Goal: Find contact information: Find contact information

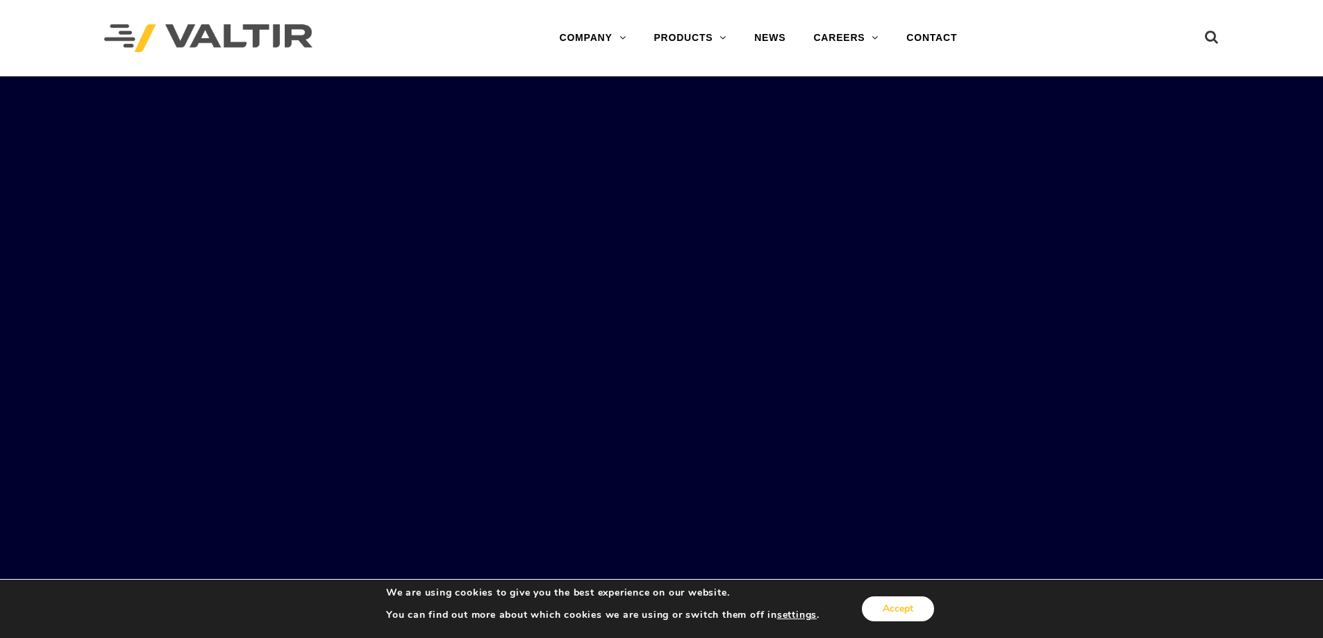
click at [889, 609] on button "Accept" at bounding box center [898, 608] width 72 height 25
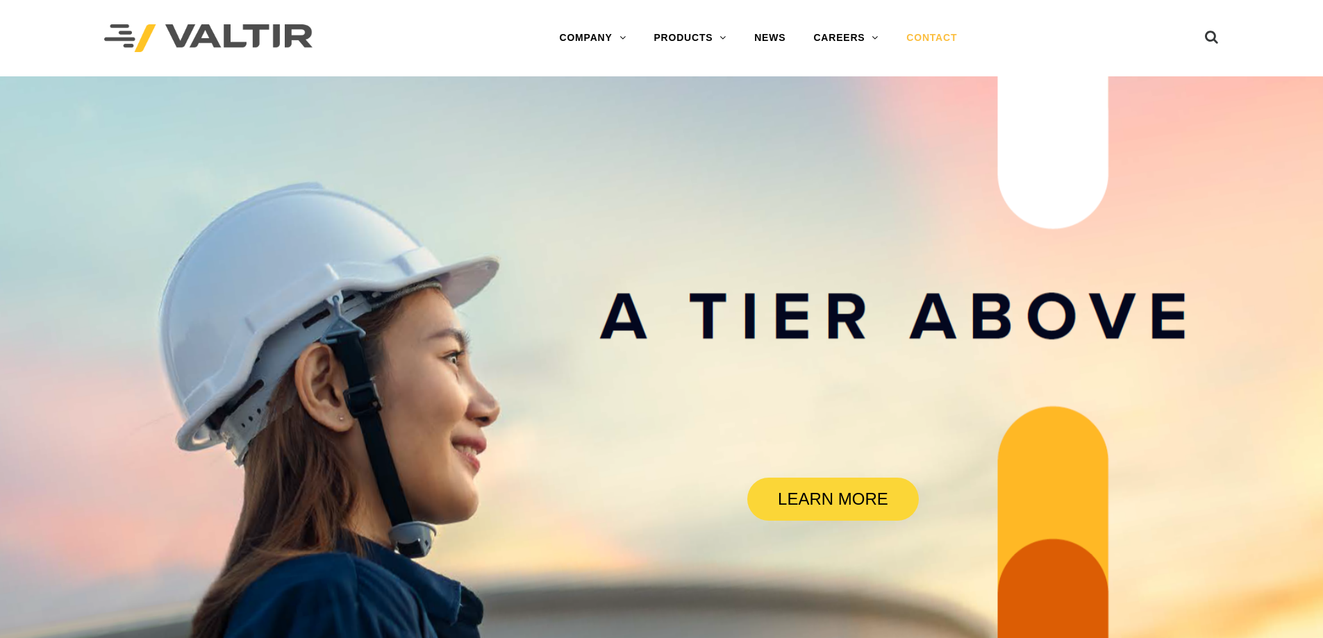
click at [939, 33] on link "CONTACT" at bounding box center [931, 38] width 78 height 28
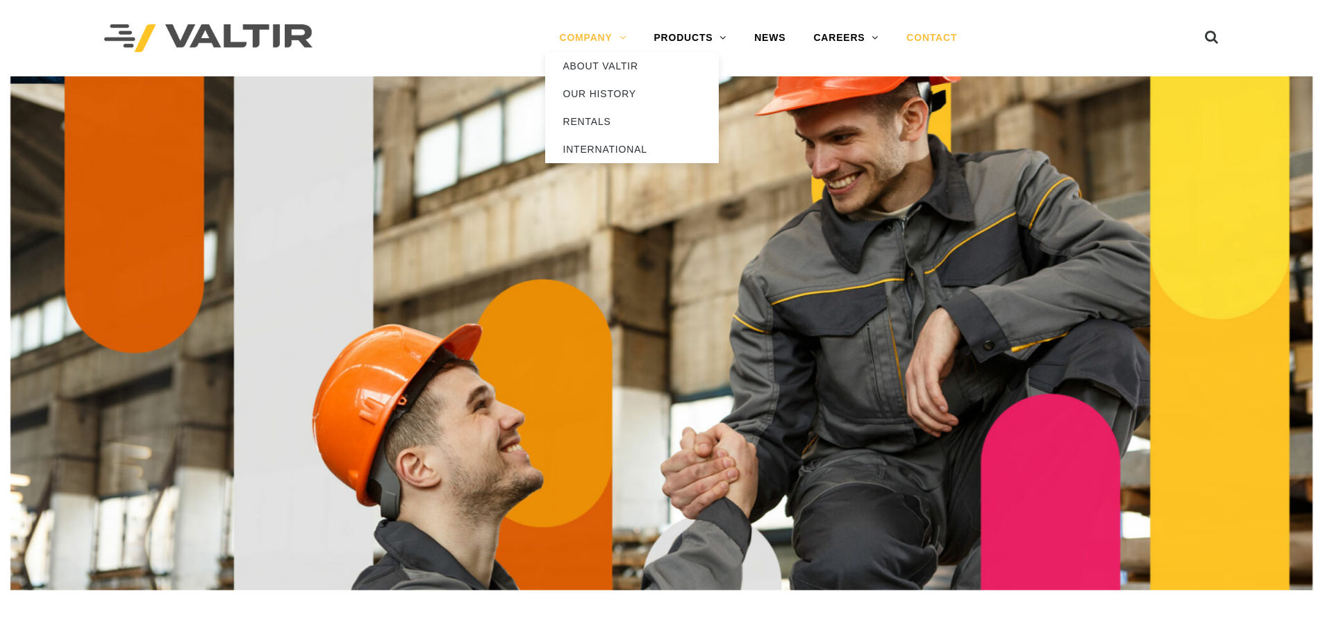
click at [579, 37] on link "COMPANY" at bounding box center [592, 38] width 94 height 28
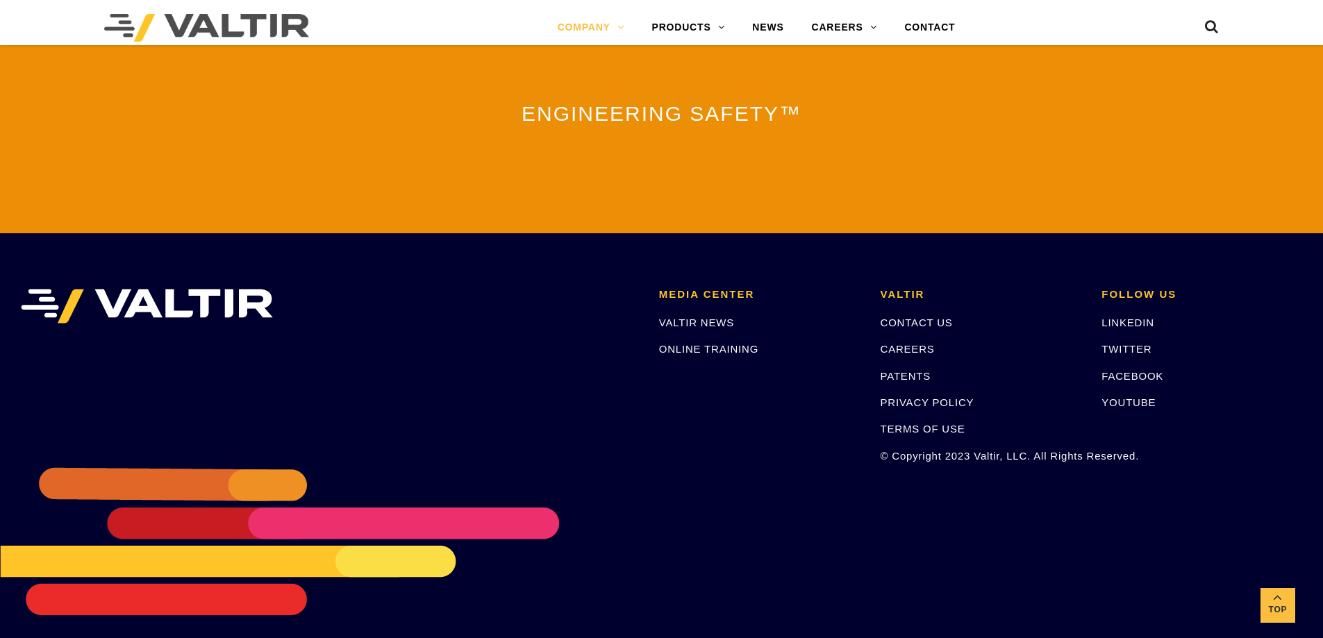
scroll to position [3069, 0]
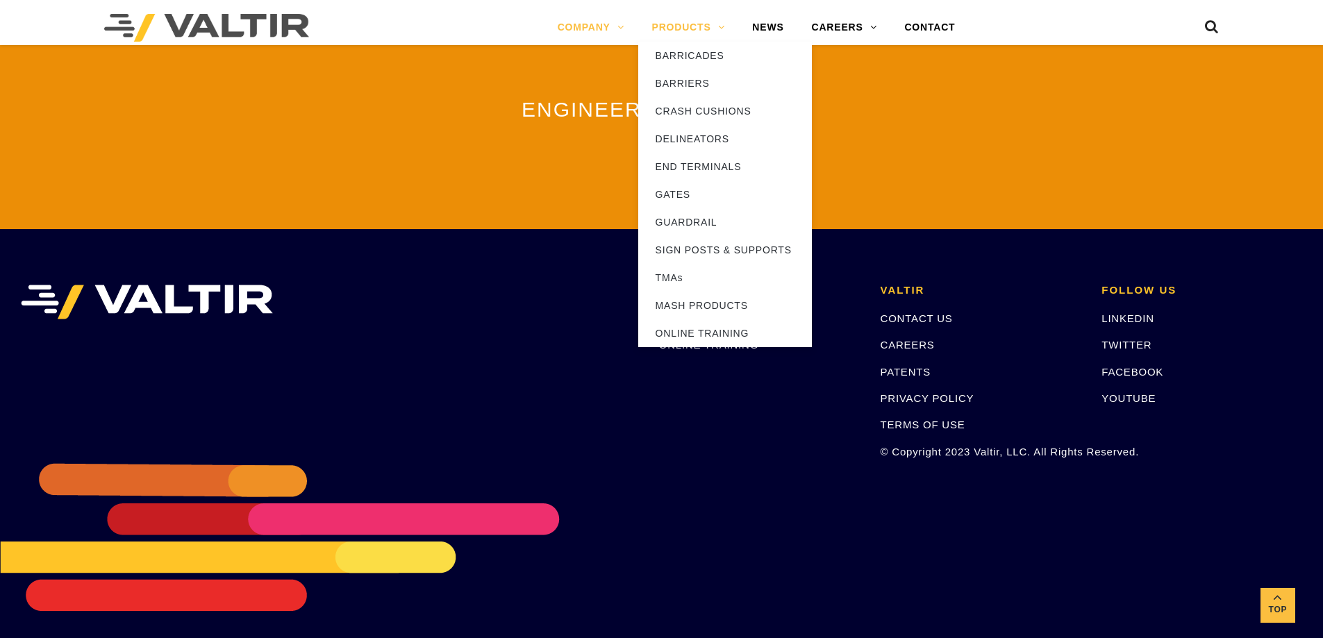
click at [684, 29] on link "PRODUCTS" at bounding box center [688, 28] width 101 height 28
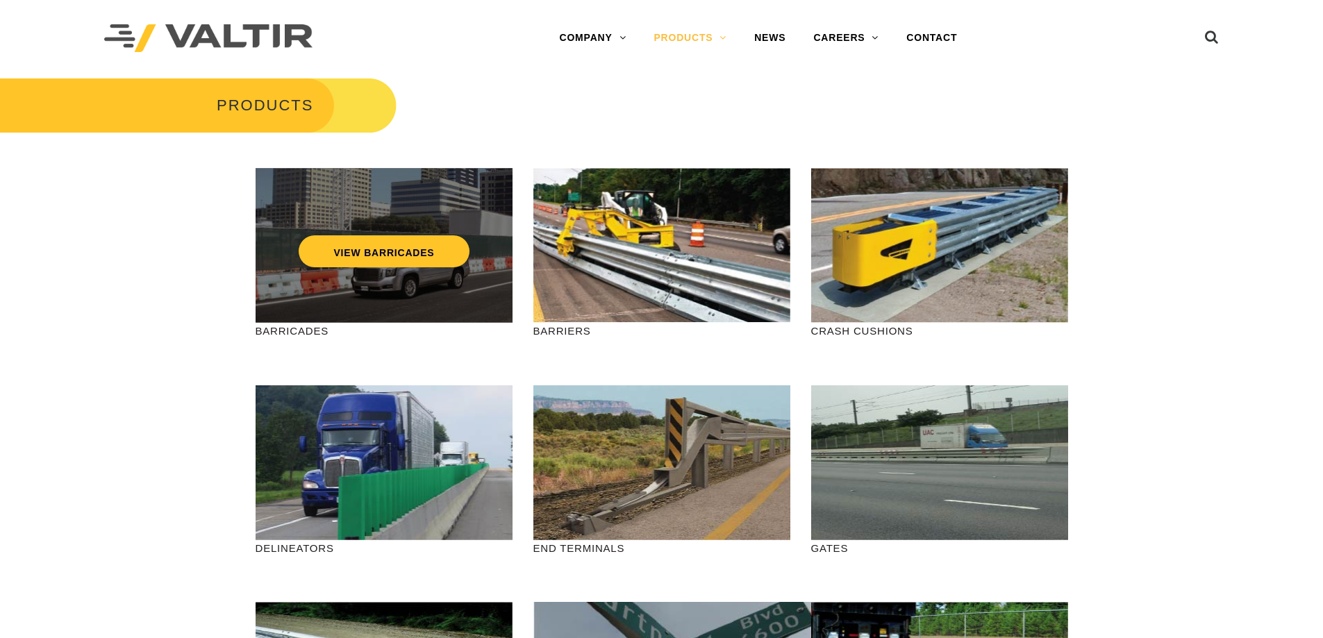
drag, startPoint x: 350, startPoint y: 281, endPoint x: 372, endPoint y: 287, distance: 23.1
click at [356, 285] on div "VIEW BARRICADES" at bounding box center [383, 245] width 257 height 155
click at [424, 254] on link "VIEW BARRICADES" at bounding box center [384, 251] width 170 height 32
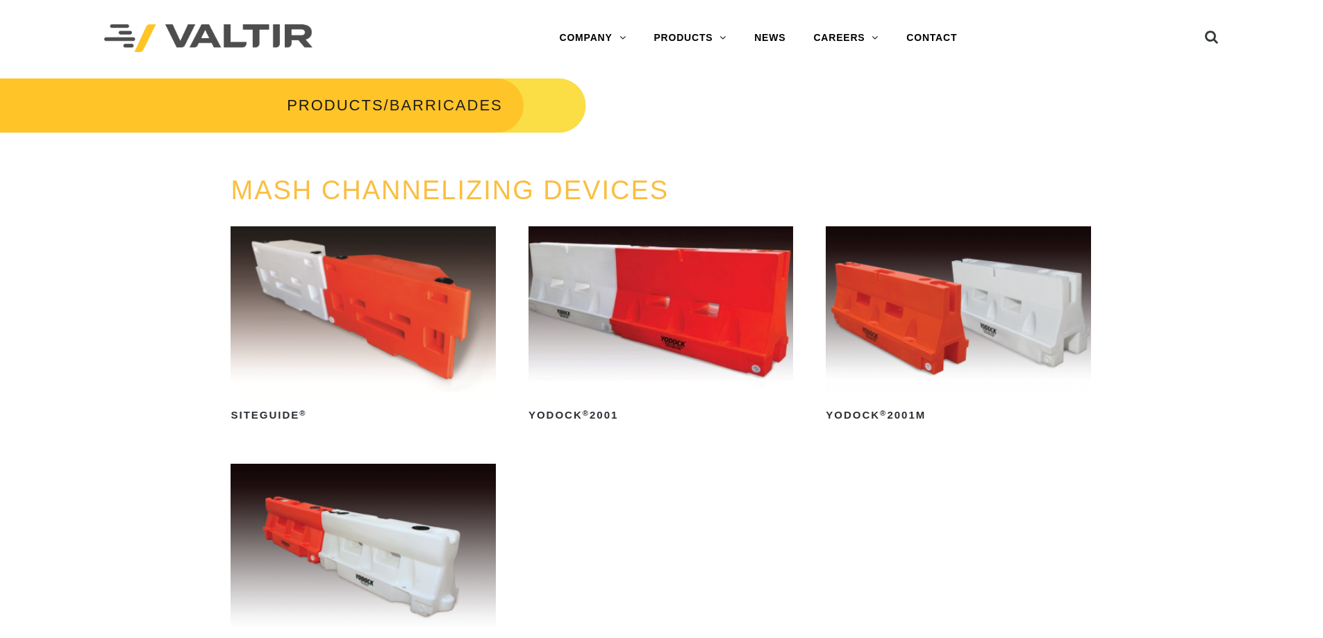
click at [242, 38] on img at bounding box center [208, 38] width 208 height 28
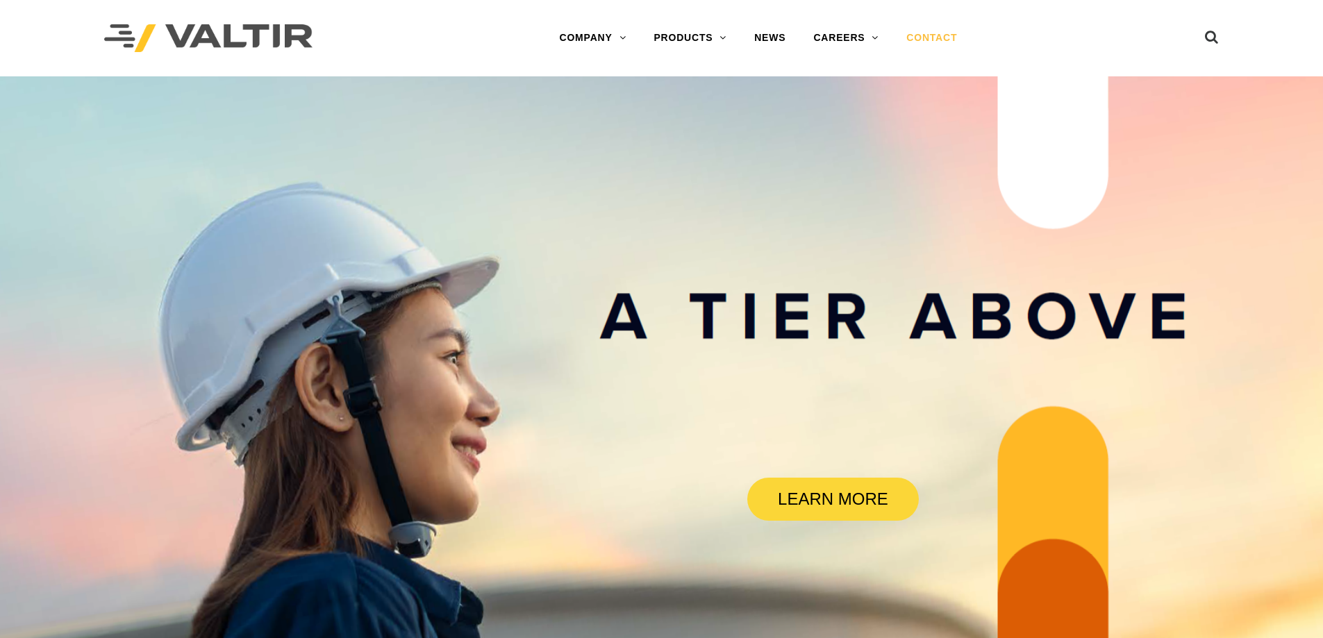
click at [933, 35] on link "CONTACT" at bounding box center [931, 38] width 78 height 28
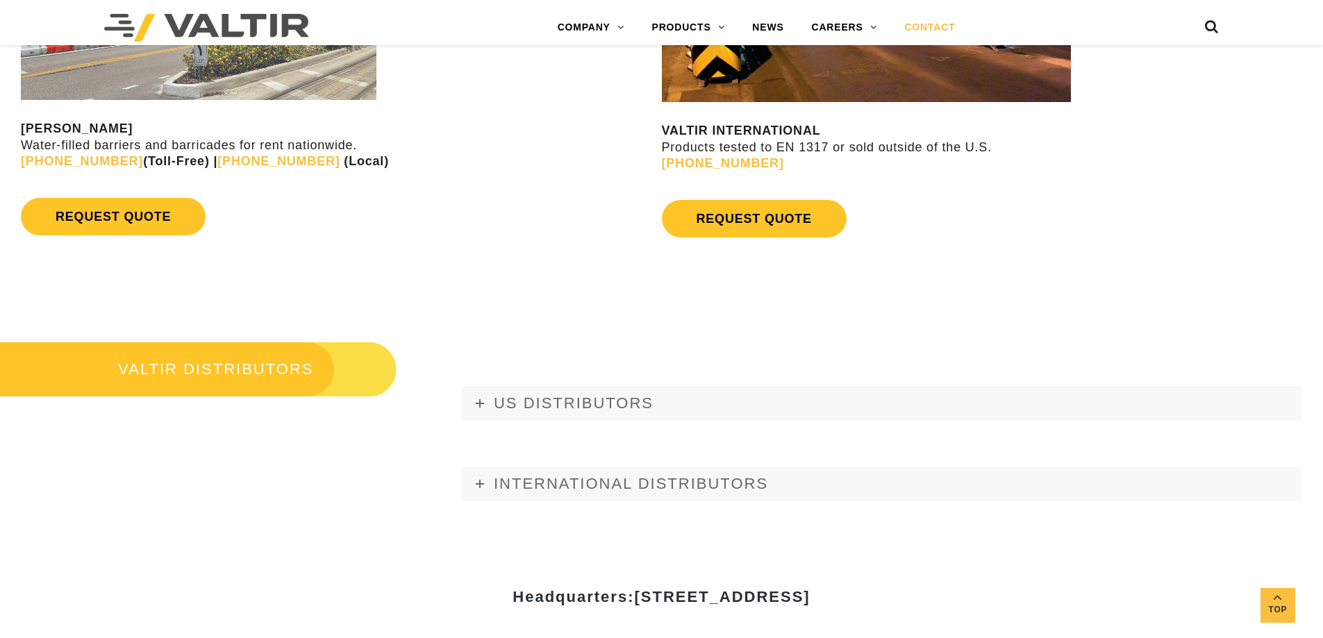
scroll to position [1527, 0]
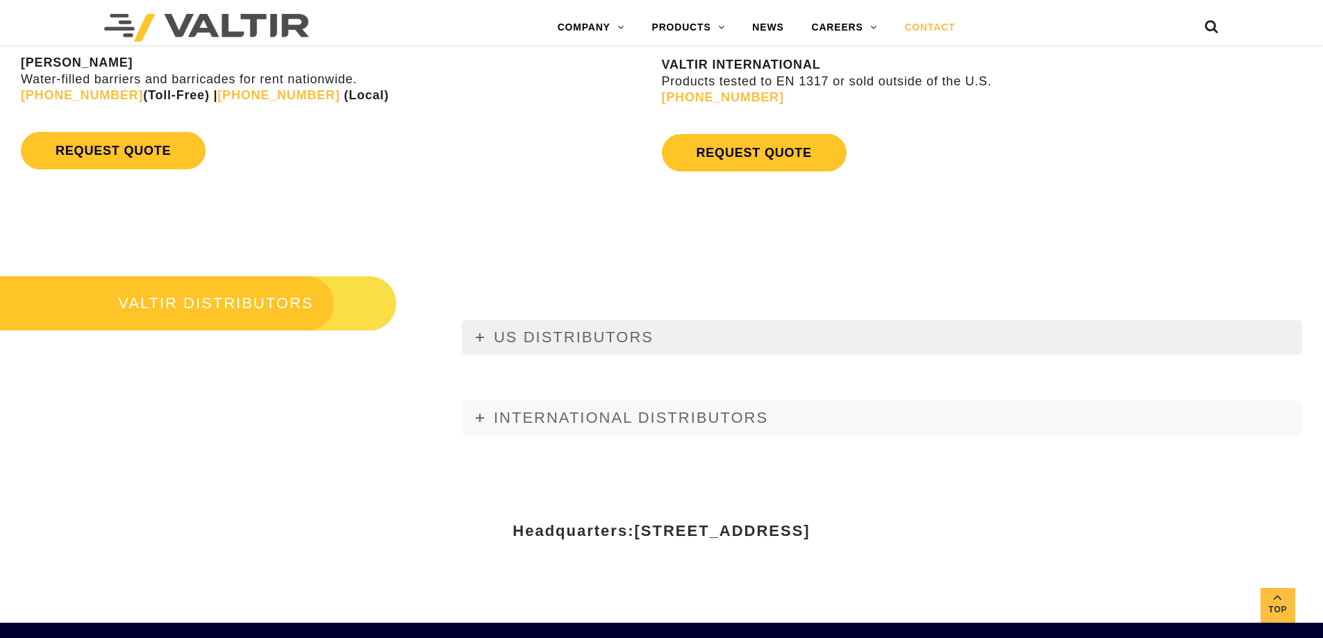
click at [479, 337] on icon at bounding box center [480, 337] width 8 height 8
